Goal: Task Accomplishment & Management: Manage account settings

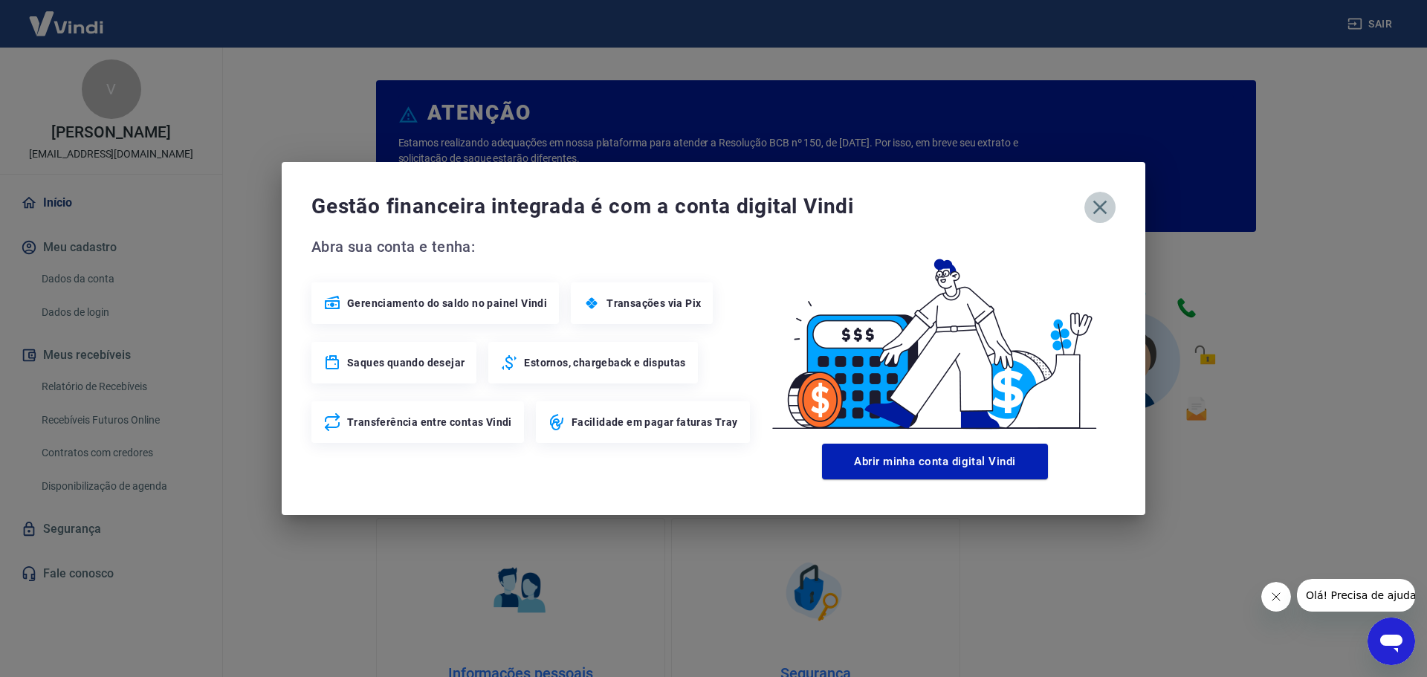
click at [1111, 210] on icon "button" at bounding box center [1100, 208] width 24 height 24
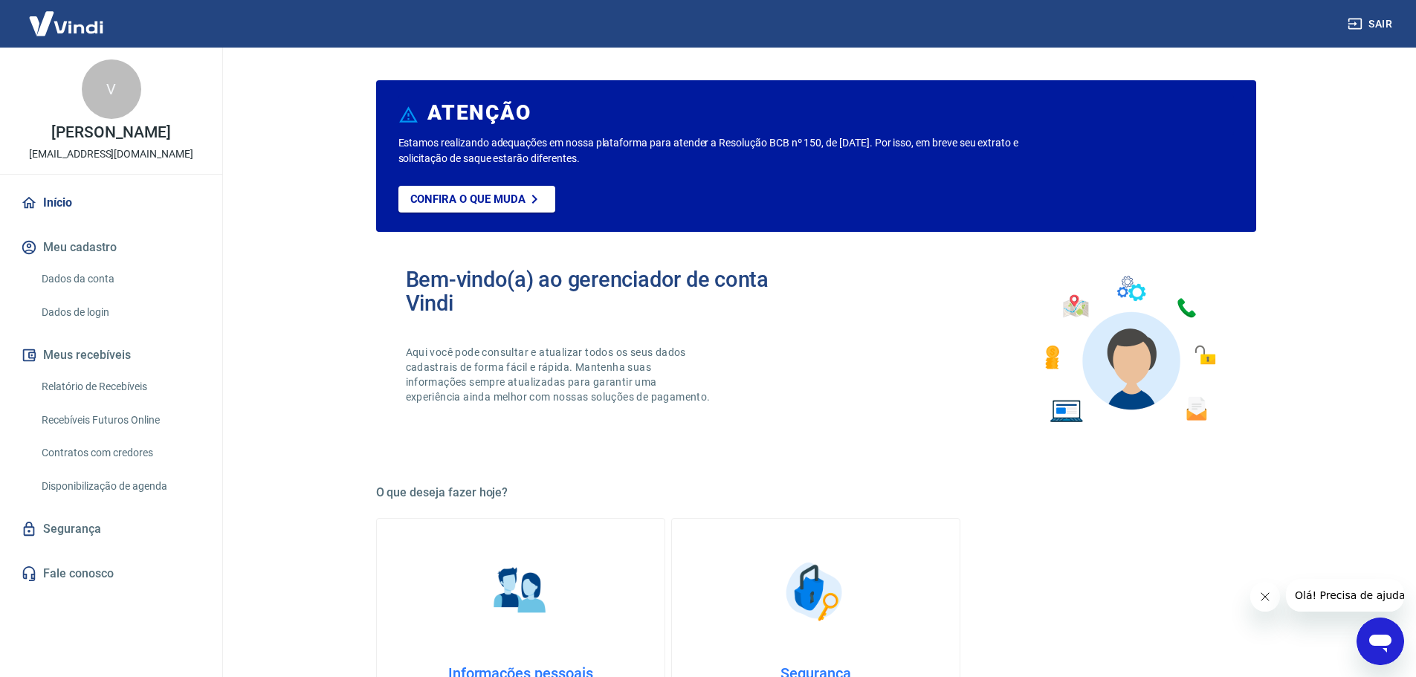
click at [67, 291] on link "Dados da conta" at bounding box center [120, 279] width 169 height 30
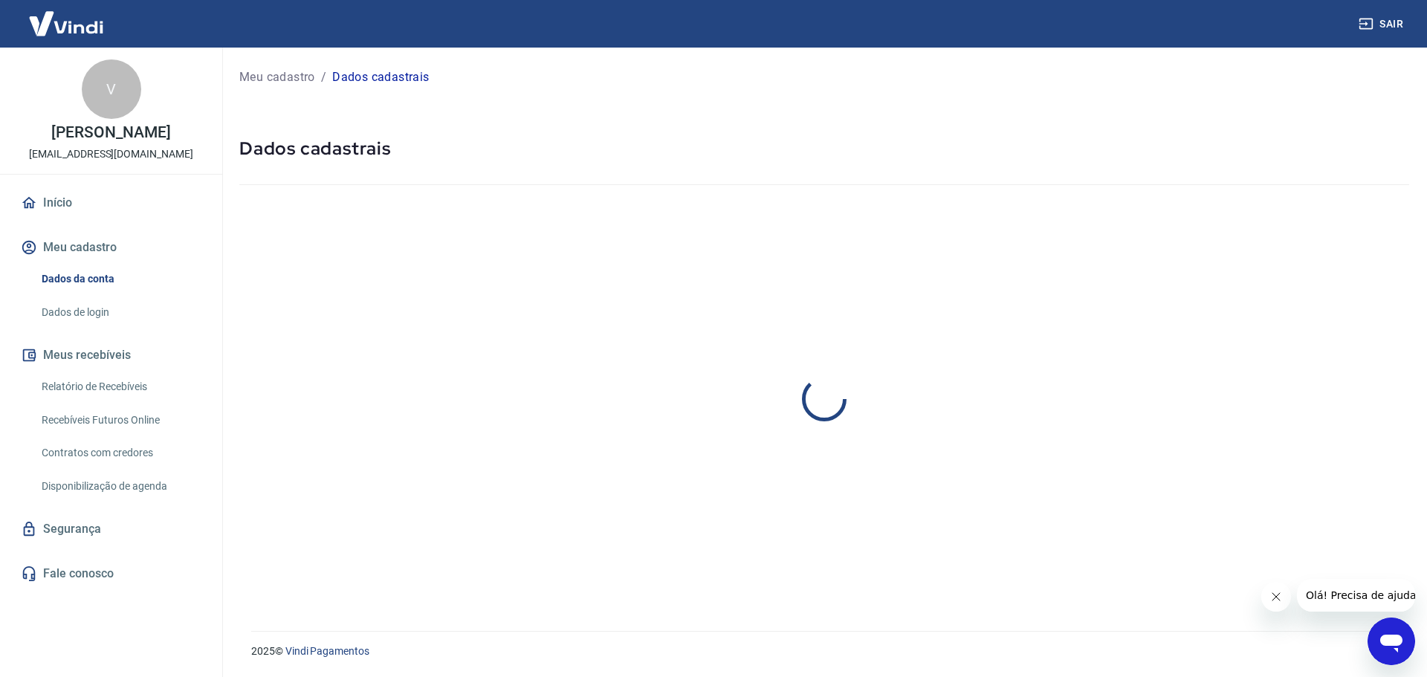
select select "SP"
select select "business"
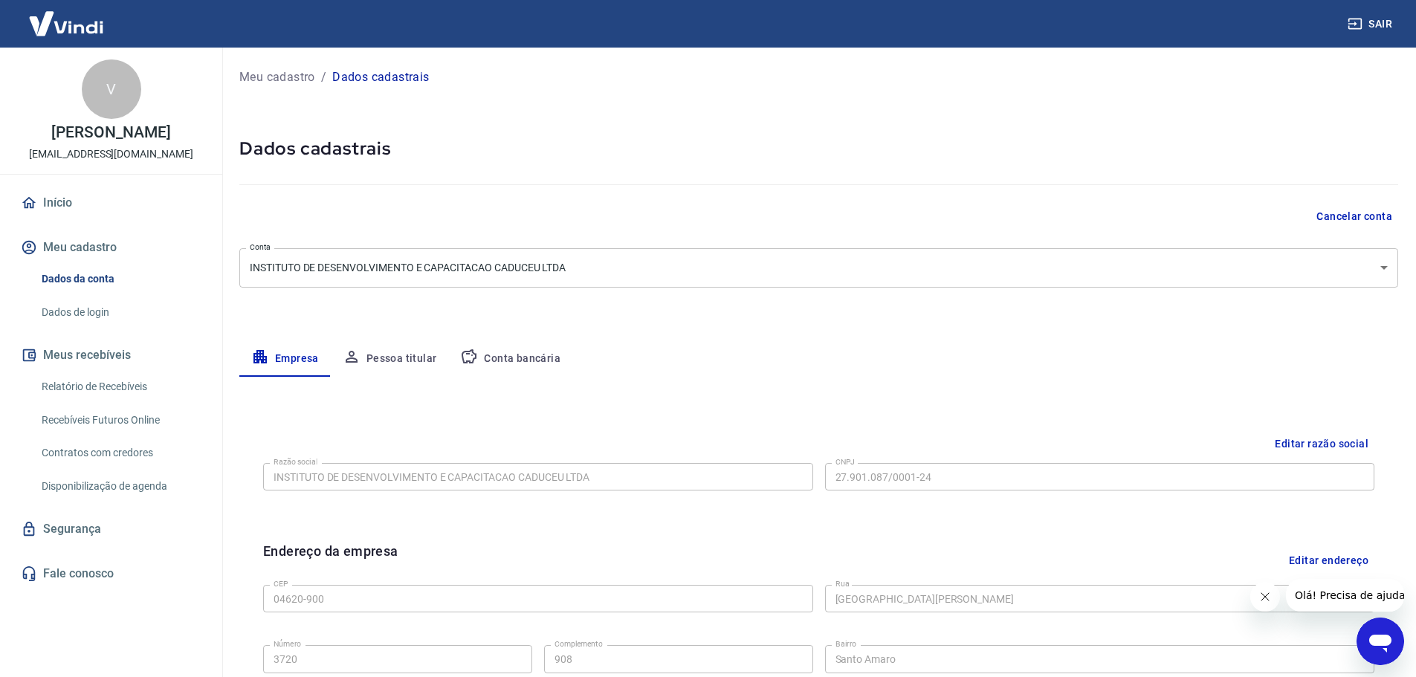
scroll to position [395, 0]
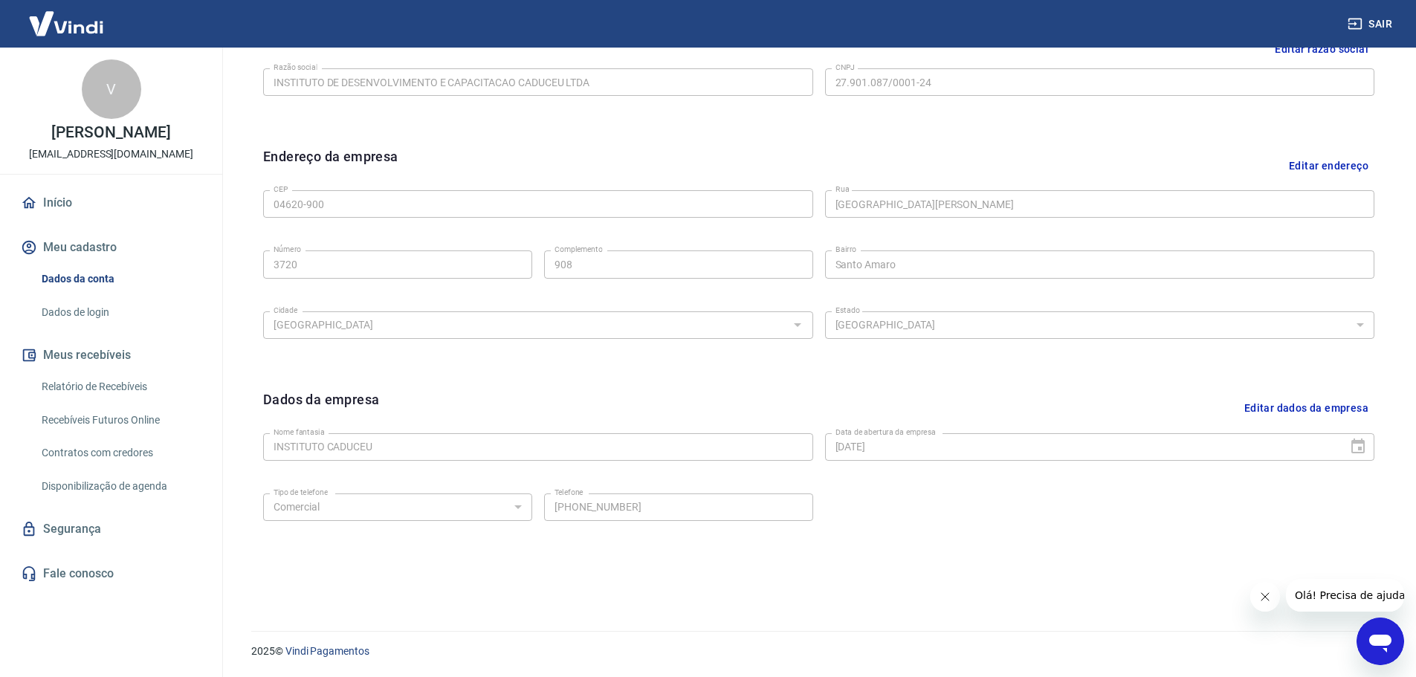
click at [1266, 601] on icon "Fechar mensagem da empresa" at bounding box center [1265, 597] width 12 height 12
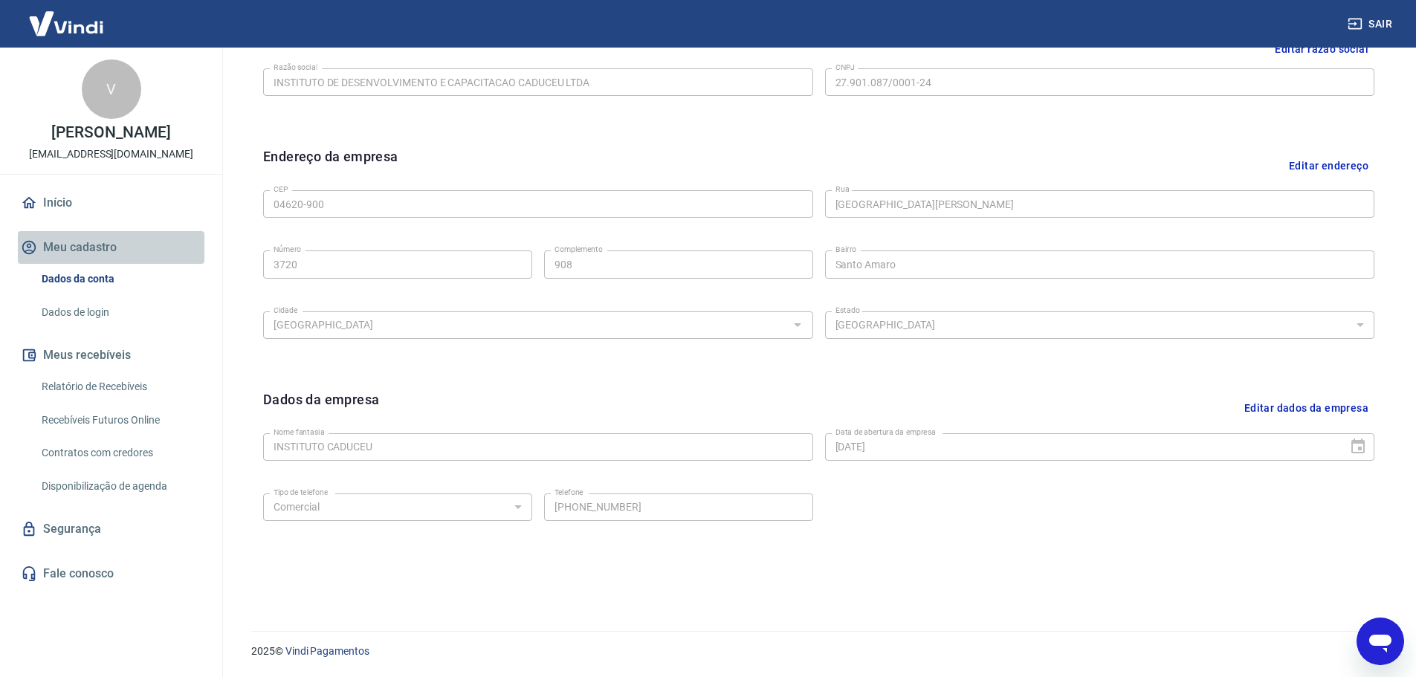
click at [72, 264] on button "Meu cadastro" at bounding box center [111, 247] width 187 height 33
click at [46, 208] on link "Início" at bounding box center [111, 203] width 187 height 33
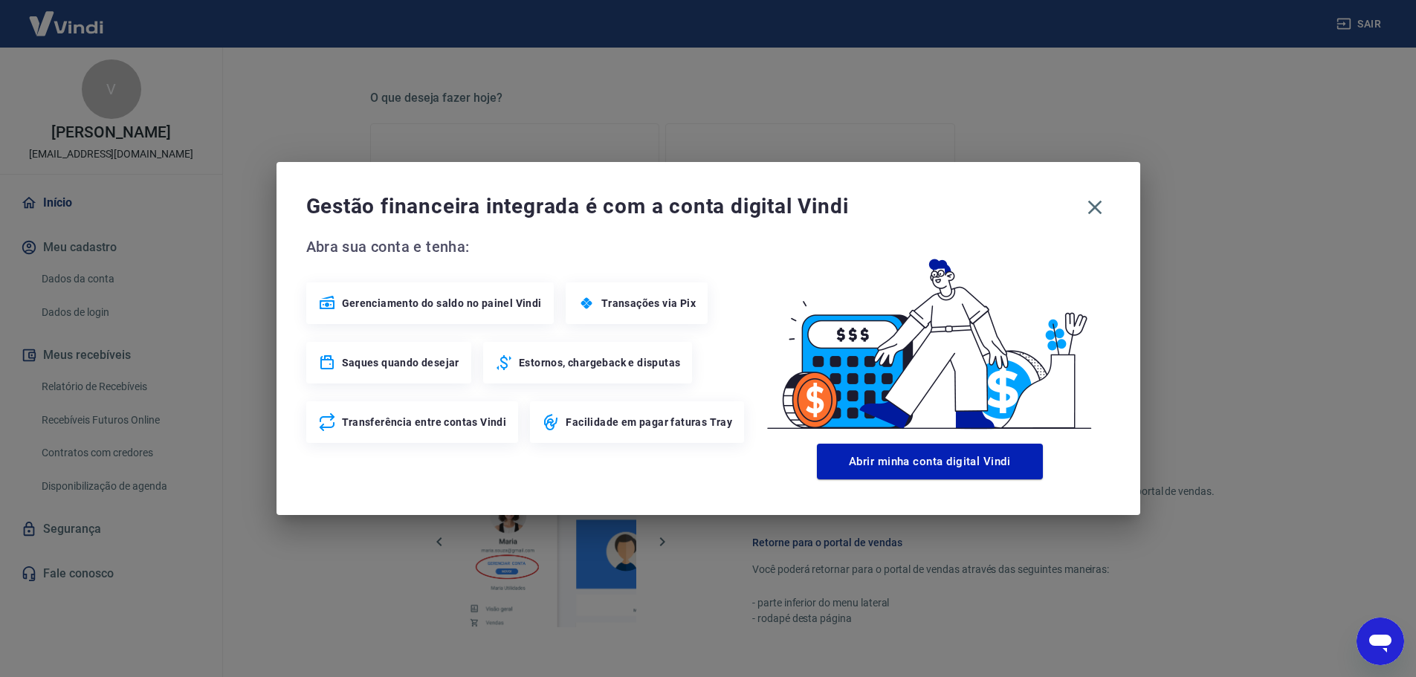
scroll to position [636, 0]
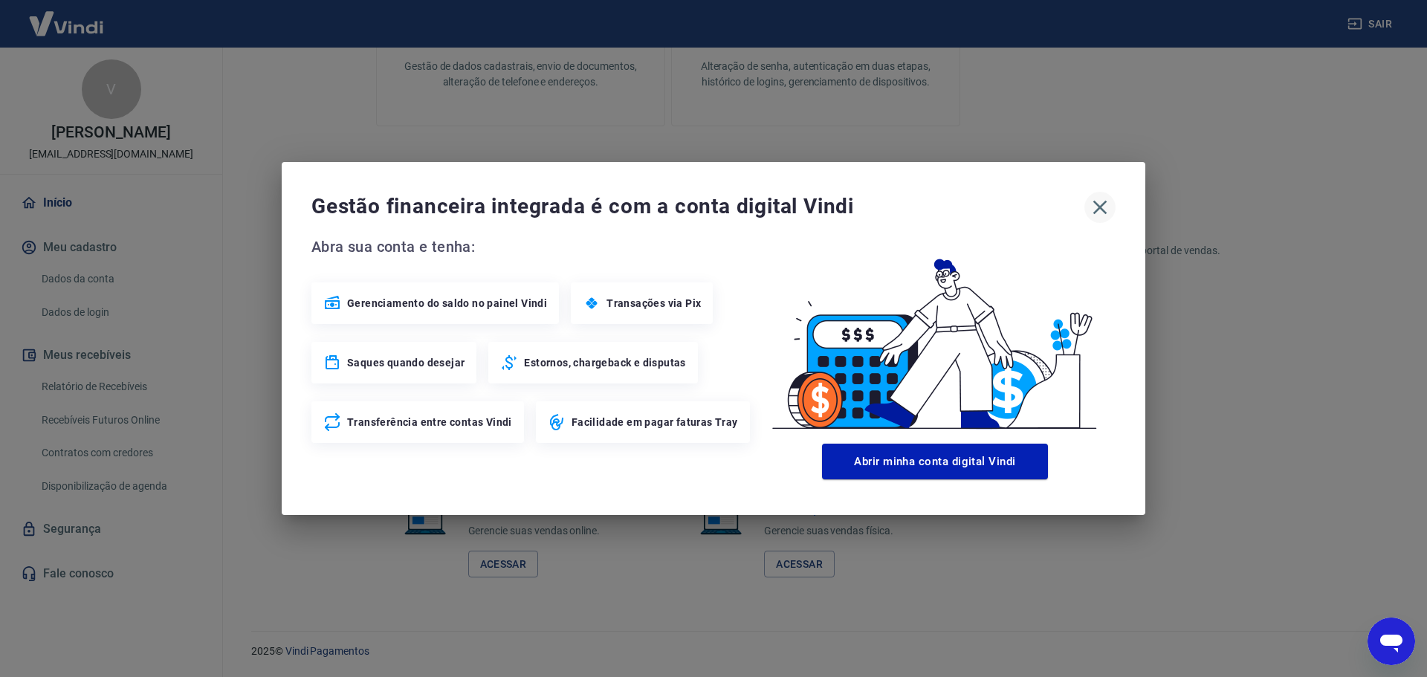
click at [1108, 215] on icon "button" at bounding box center [1100, 208] width 24 height 24
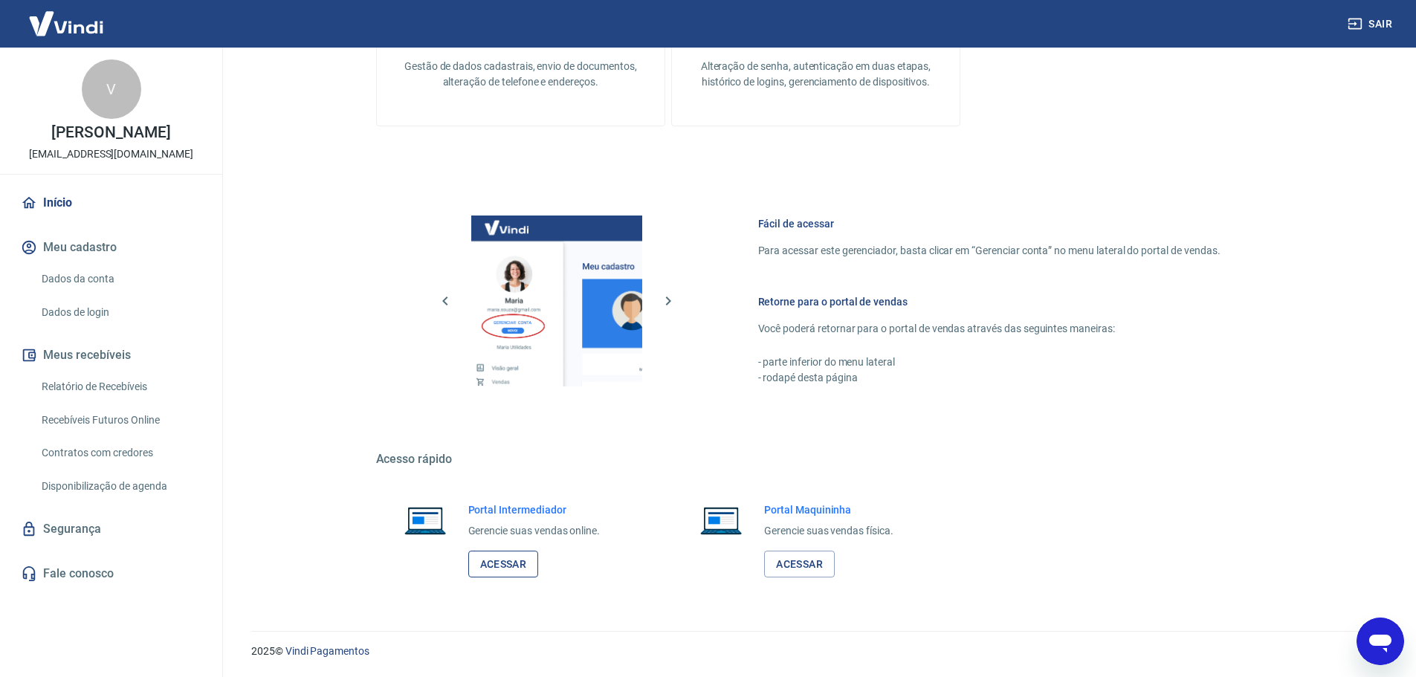
click at [503, 577] on link "Acessar" at bounding box center [503, 565] width 71 height 28
